Goal: Information Seeking & Learning: Learn about a topic

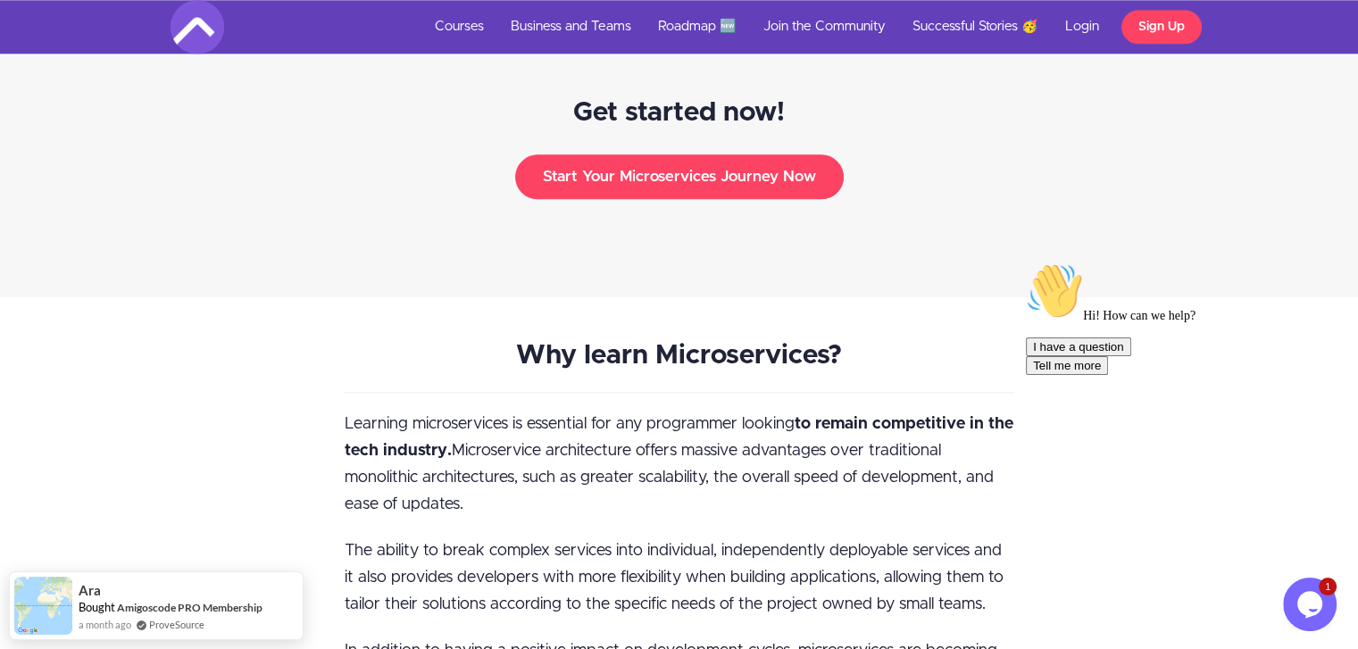
scroll to position [2143, 0]
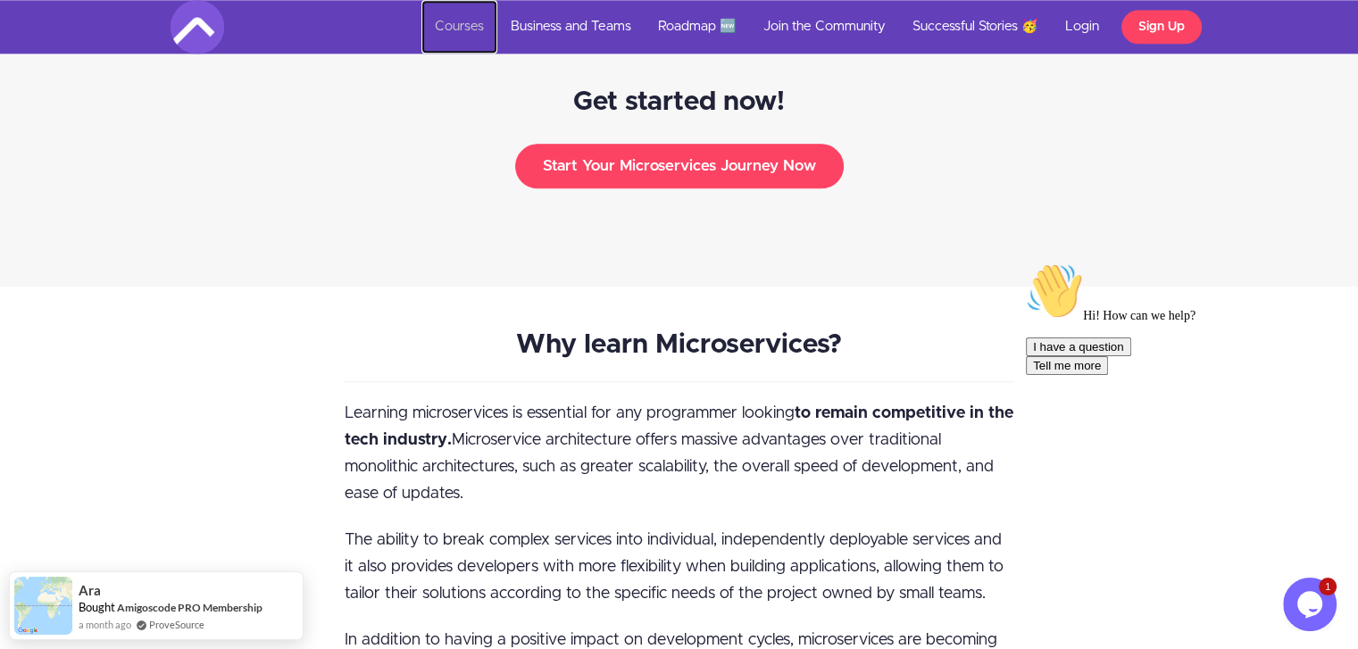
click at [450, 25] on link "Courses" at bounding box center [460, 27] width 76 height 54
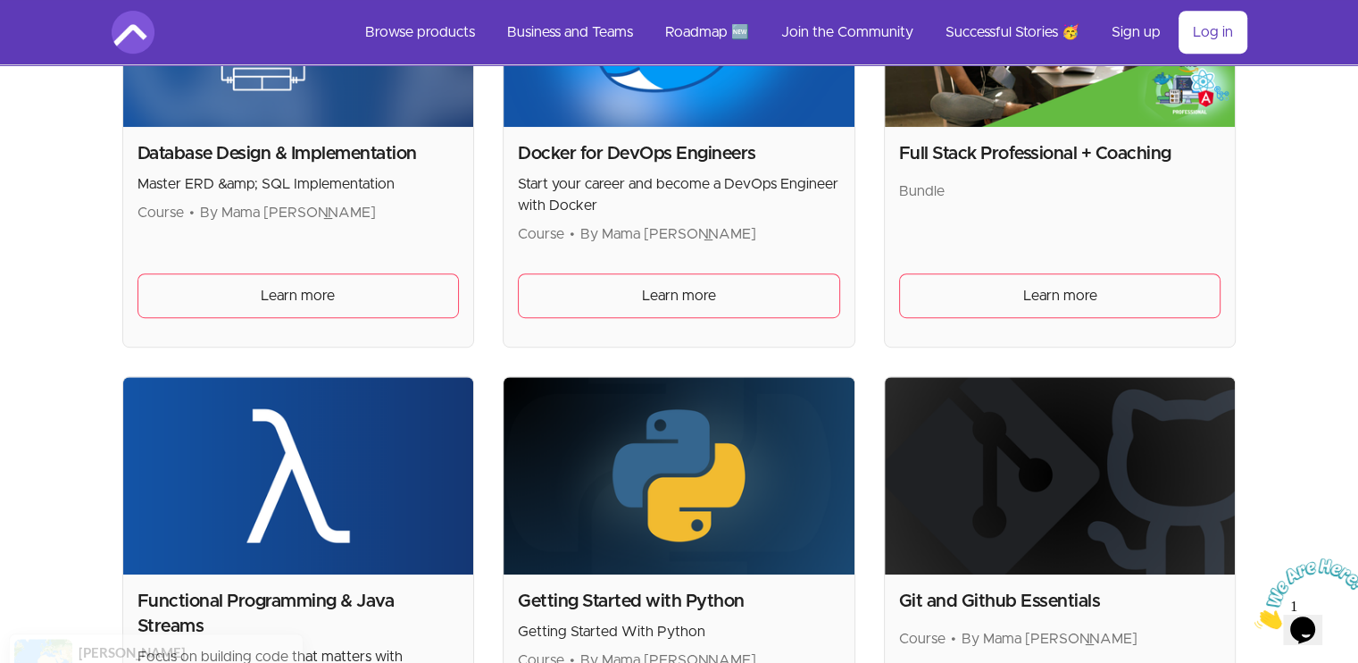
scroll to position [1190, 0]
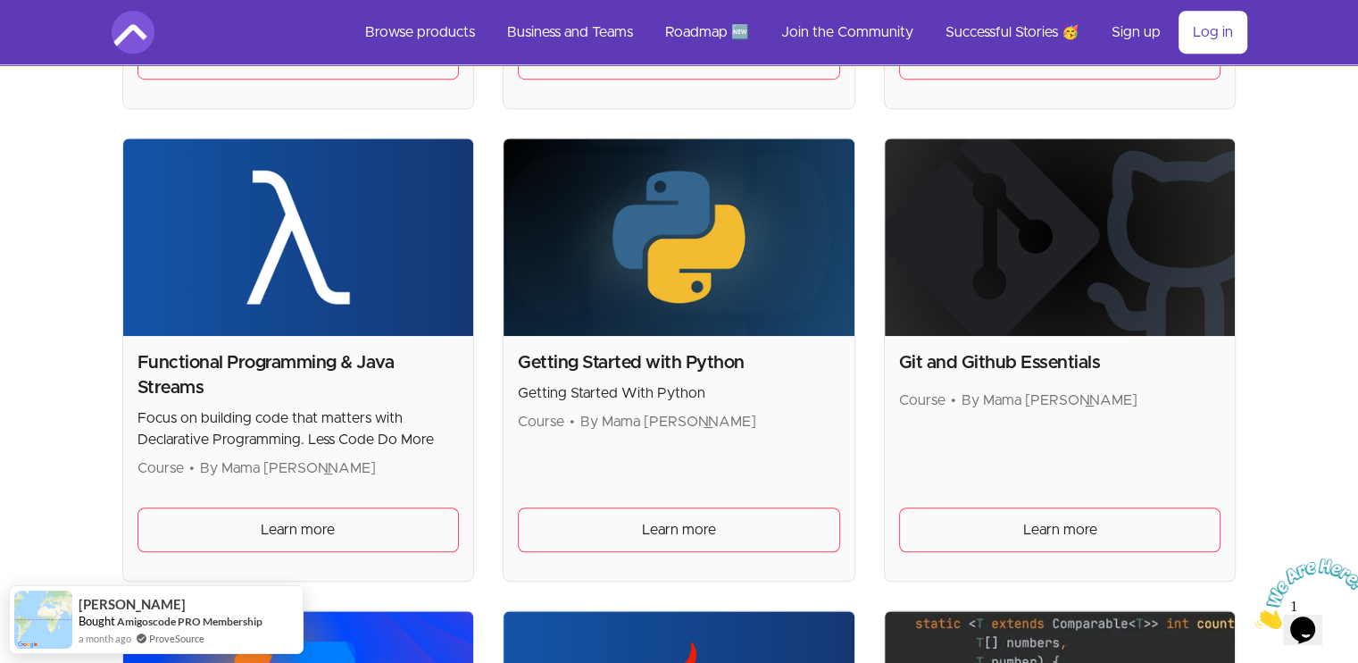
drag, startPoint x: 275, startPoint y: 376, endPoint x: 271, endPoint y: 417, distance: 41.2
click at [275, 377] on h2 "Functional Programming & Java Streams" at bounding box center [299, 375] width 322 height 50
click at [267, 529] on span "Learn more" at bounding box center [298, 529] width 74 height 21
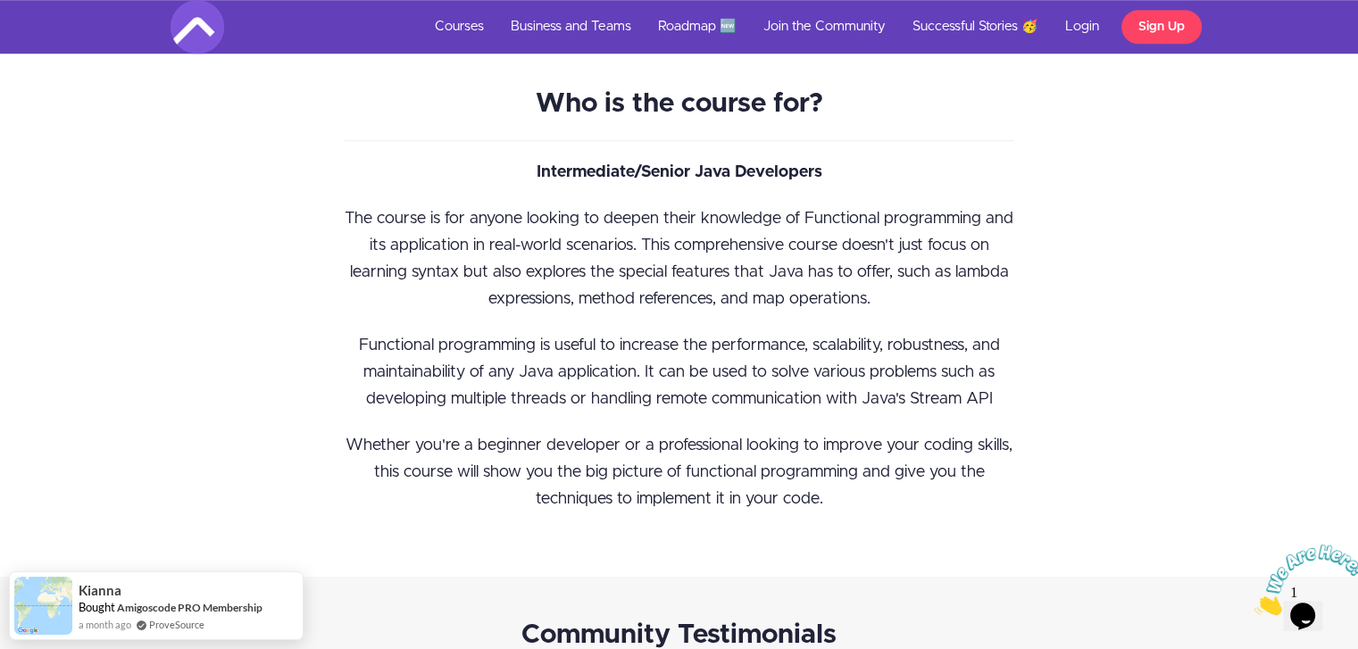
scroll to position [1429, 0]
